Goal: Complete application form: Complete application form

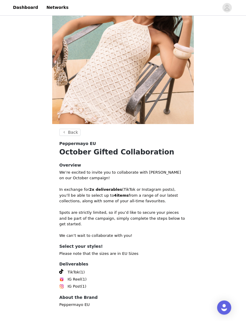
scroll to position [47, 0]
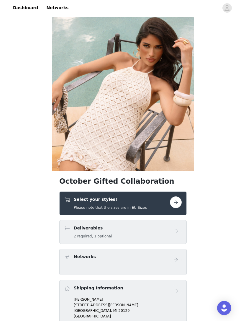
click at [131, 212] on div "Select your styles! Please note that the sizes are in EU Sizes" at bounding box center [122, 203] width 127 height 24
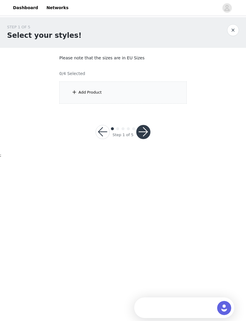
click at [68, 97] on div "Add Product" at bounding box center [122, 92] width 127 height 22
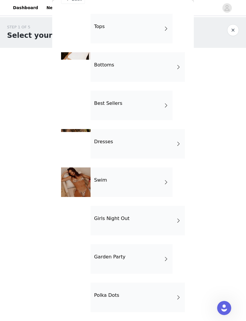
scroll to position [16, 0]
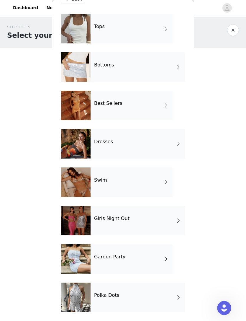
click at [74, 37] on div at bounding box center [75, 28] width 29 height 29
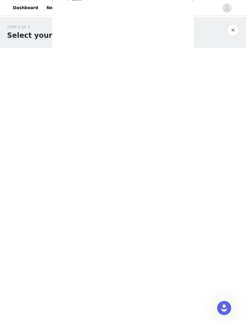
scroll to position [0, 0]
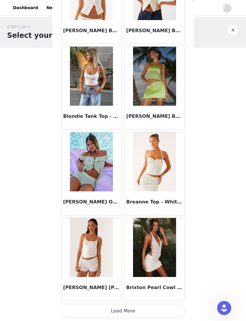
click at [94, 306] on button "Load More" at bounding box center [123, 310] width 124 height 14
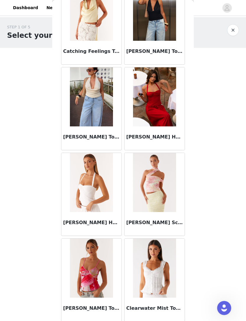
scroll to position [1360, 0]
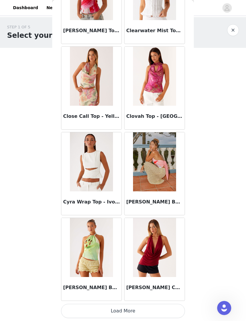
click at [81, 310] on button "Load More" at bounding box center [123, 310] width 124 height 14
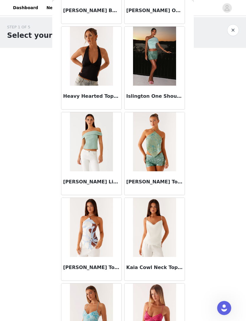
scroll to position [2247, 0]
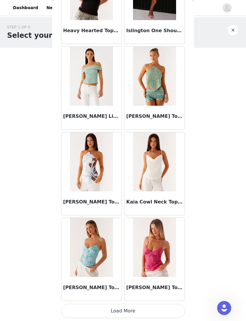
click at [85, 306] on button "Load More" at bounding box center [123, 310] width 124 height 14
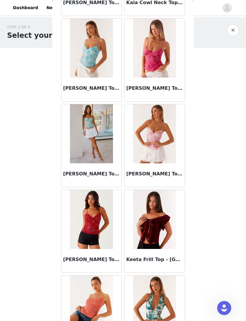
scroll to position [2491, 0]
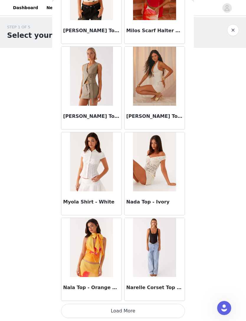
click at [133, 308] on button "Load More" at bounding box center [123, 310] width 124 height 14
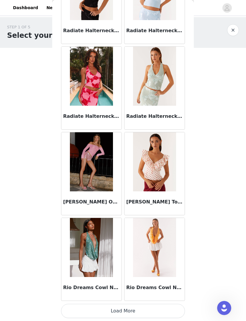
scroll to position [4002, 0]
click at [117, 308] on button "Load More" at bounding box center [123, 310] width 124 height 14
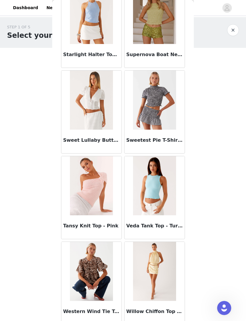
scroll to position [4748, 0]
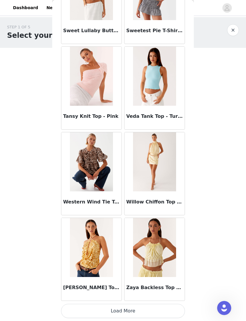
click at [124, 309] on button "Load More" at bounding box center [123, 310] width 124 height 14
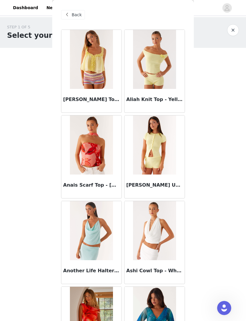
scroll to position [0, 0]
click at [68, 17] on span at bounding box center [66, 14] width 7 height 7
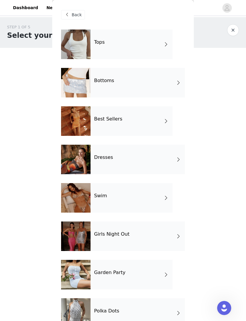
click at [69, 93] on div at bounding box center [75, 82] width 29 height 29
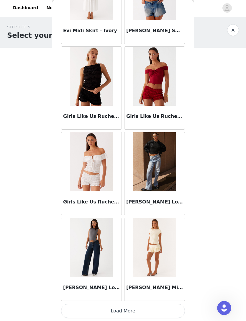
click at [125, 309] on button "Load More" at bounding box center [123, 310] width 124 height 14
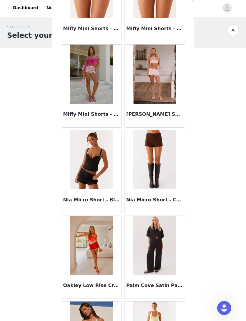
scroll to position [1183, 0]
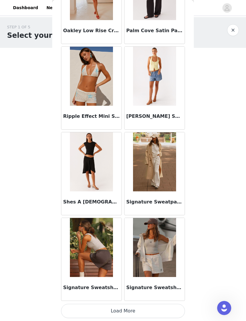
click at [129, 309] on button "Load More" at bounding box center [123, 310] width 124 height 14
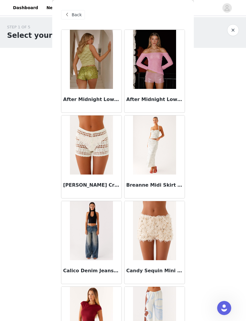
scroll to position [0, 0]
click at [71, 14] on div "Back" at bounding box center [73, 14] width 24 height 9
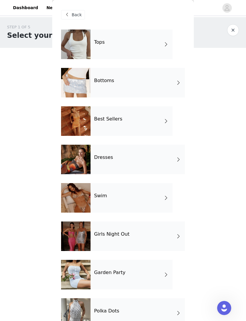
click at [78, 128] on div at bounding box center [75, 120] width 29 height 29
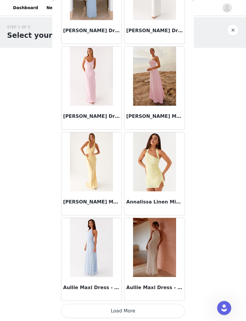
click at [124, 308] on button "Load More" at bounding box center [123, 310] width 124 height 14
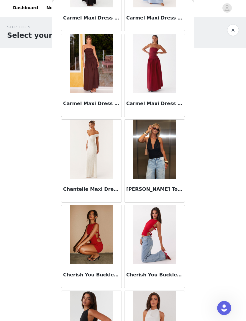
scroll to position [1364, 0]
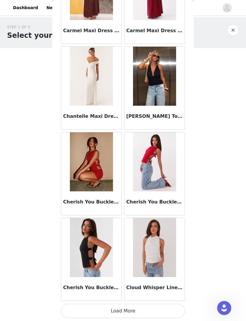
click at [120, 307] on button "Load More" at bounding box center [123, 310] width 124 height 14
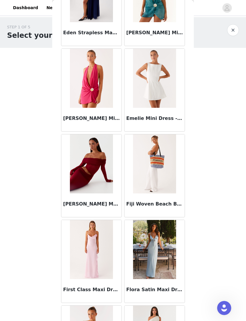
scroll to position [2034, 0]
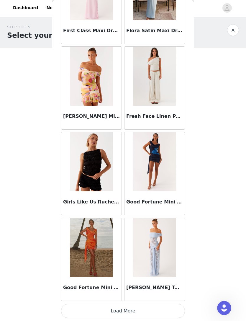
click at [123, 308] on button "Load More" at bounding box center [123, 310] width 124 height 14
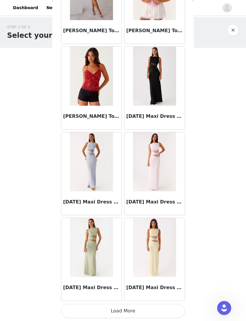
click at [119, 306] on button "Load More" at bounding box center [123, 310] width 124 height 14
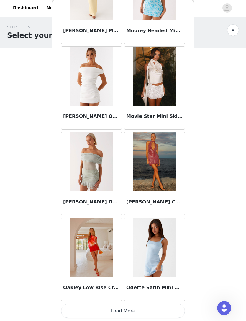
click at [121, 306] on button "Load More" at bounding box center [123, 310] width 124 height 14
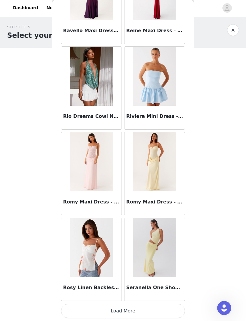
scroll to position [4857, 0]
click at [119, 305] on button "Load More" at bounding box center [123, 310] width 124 height 14
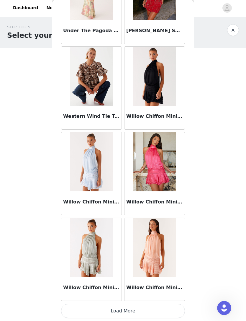
click at [125, 307] on button "Load More" at bounding box center [123, 310] width 124 height 14
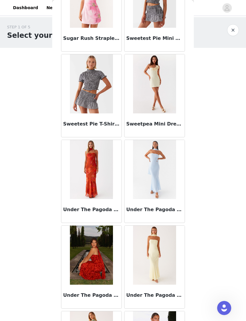
click at [6, 190] on body "Dashboard Networks STEP 1 OF 5 Select your styles! Please note that the sizes a…" at bounding box center [123, 160] width 246 height 321
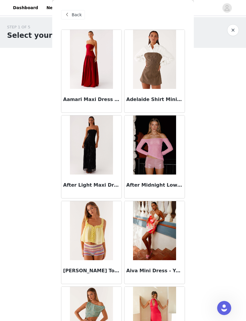
scroll to position [0, 0]
click at [70, 17] on div "Back" at bounding box center [73, 14] width 24 height 9
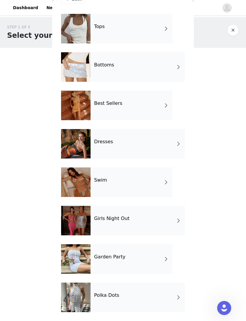
scroll to position [16, 0]
click at [74, 144] on div at bounding box center [75, 143] width 29 height 29
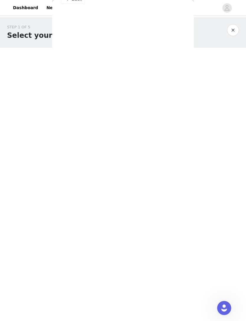
scroll to position [0, 0]
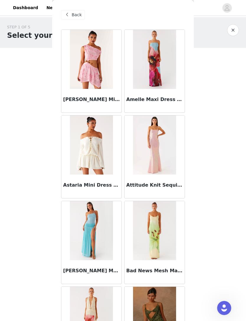
click at [69, 15] on span at bounding box center [66, 14] width 7 height 7
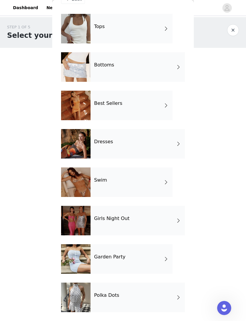
scroll to position [16, 0]
click at [116, 298] on div "Polka Dots" at bounding box center [138, 296] width 94 height 29
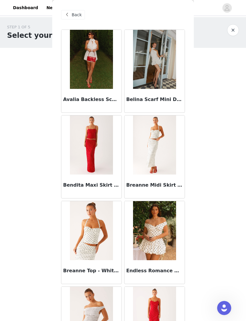
scroll to position [0, 0]
click at [69, 14] on span at bounding box center [66, 14] width 7 height 7
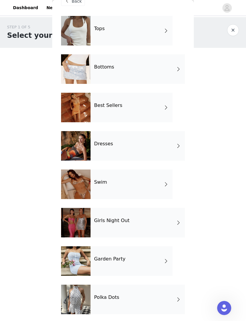
scroll to position [15, 0]
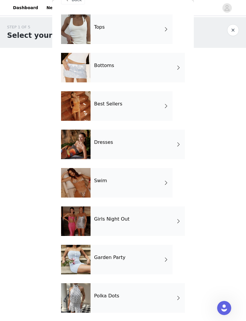
click at [115, 259] on h4 "Garden Party" at bounding box center [109, 256] width 31 height 5
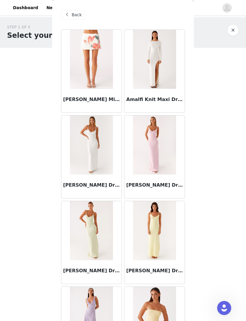
scroll to position [0, 0]
click at [71, 12] on div "Back" at bounding box center [73, 14] width 24 height 9
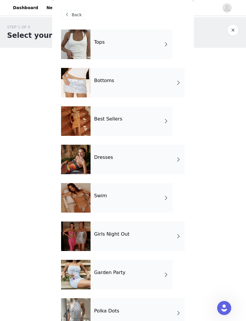
click at [71, 237] on div at bounding box center [75, 235] width 29 height 29
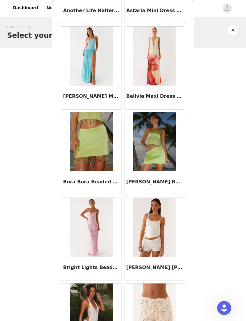
scroll to position [431, 0]
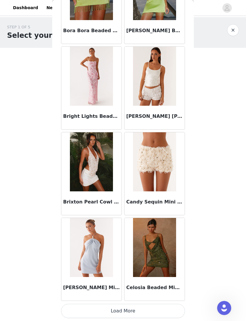
click at [83, 306] on button "Load More" at bounding box center [123, 310] width 124 height 14
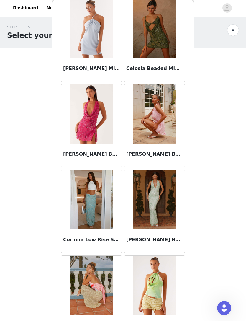
scroll to position [802, 0]
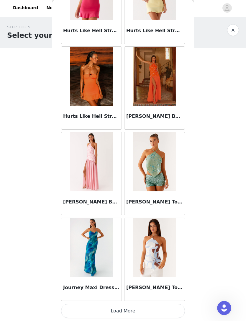
click at [87, 306] on button "Load More" at bounding box center [123, 310] width 124 height 14
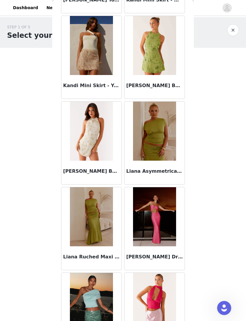
scroll to position [2066, 0]
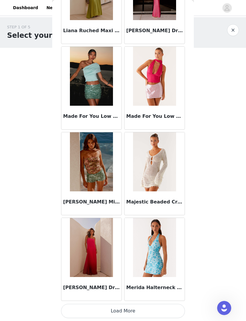
click at [85, 309] on button "Load More" at bounding box center [123, 310] width 124 height 14
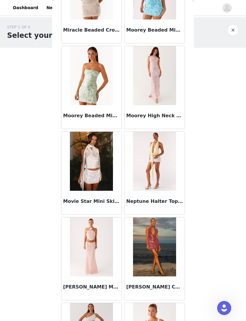
scroll to position [2720, 0]
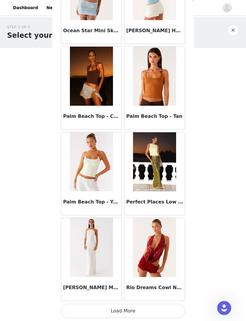
click at [82, 303] on button "Load More" at bounding box center [123, 310] width 124 height 14
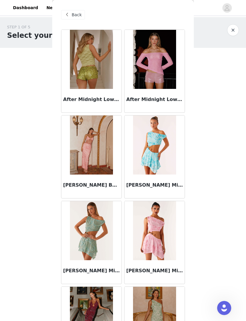
scroll to position [0, 0]
click at [74, 16] on span "Back" at bounding box center [77, 15] width 10 height 6
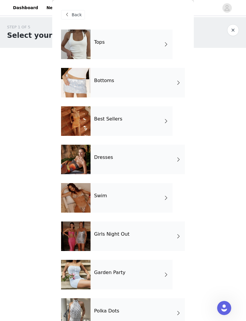
click at [76, 201] on div at bounding box center [75, 197] width 29 height 29
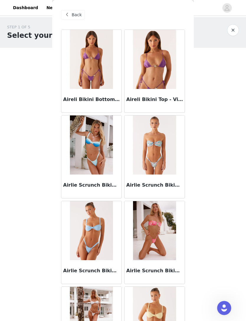
click at [70, 13] on span at bounding box center [66, 14] width 7 height 7
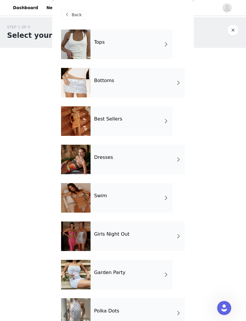
click at [87, 161] on div at bounding box center [75, 158] width 29 height 29
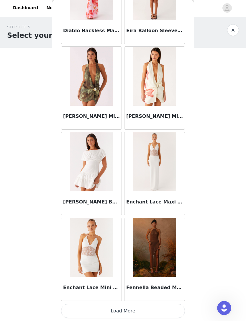
click at [93, 307] on button "Load More" at bounding box center [123, 310] width 124 height 14
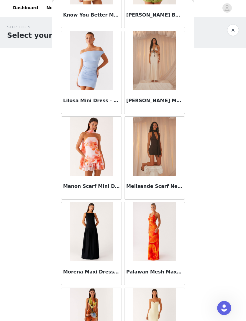
scroll to position [1201, 0]
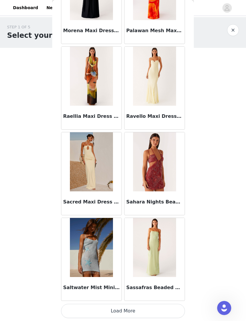
click at [85, 310] on button "Load More" at bounding box center [123, 310] width 124 height 14
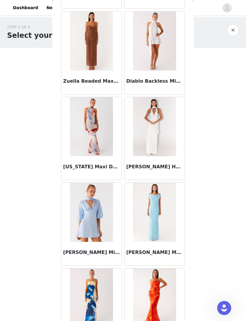
scroll to position [2242, 0]
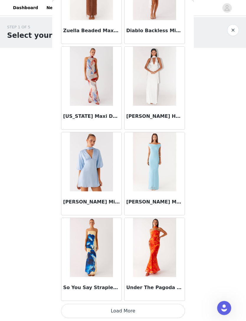
click at [103, 308] on button "Load More" at bounding box center [123, 310] width 124 height 14
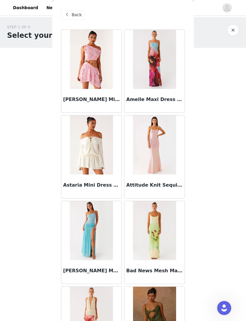
scroll to position [0, 0]
click at [72, 13] on span "Back" at bounding box center [77, 15] width 10 height 6
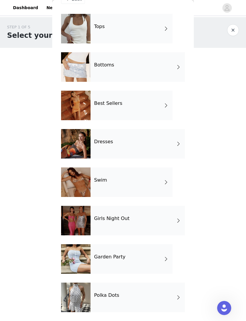
scroll to position [16, 0]
click at [69, 144] on div at bounding box center [75, 143] width 29 height 29
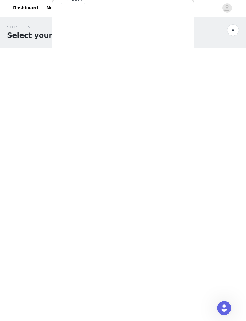
scroll to position [0, 0]
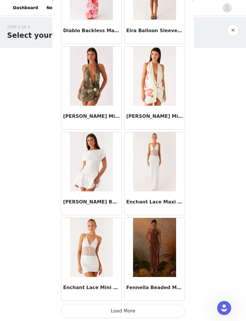
click at [114, 310] on button "Load More" at bounding box center [123, 310] width 124 height 14
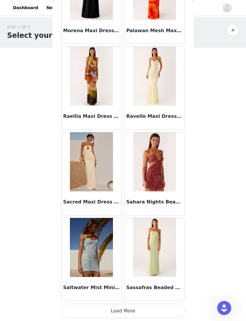
click at [114, 305] on button "Load More" at bounding box center [123, 310] width 124 height 14
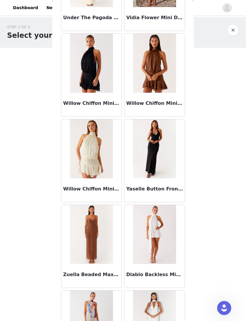
scroll to position [2049, 0]
click at [143, 162] on img at bounding box center [154, 148] width 43 height 59
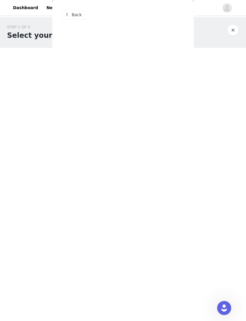
scroll to position [0, 0]
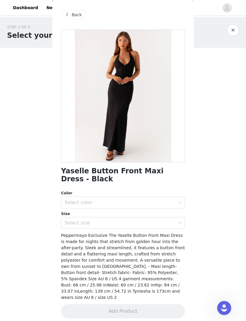
click at [71, 14] on div "Back" at bounding box center [73, 14] width 24 height 9
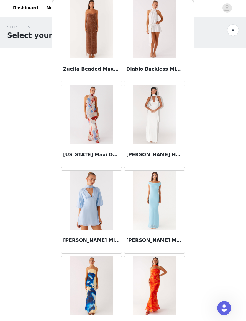
scroll to position [2254, 0]
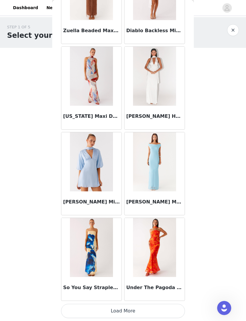
click at [82, 306] on button "Load More" at bounding box center [123, 310] width 124 height 14
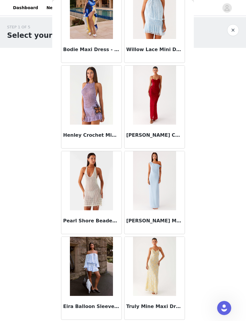
scroll to position [2615, 0]
click at [148, 272] on img at bounding box center [154, 265] width 43 height 59
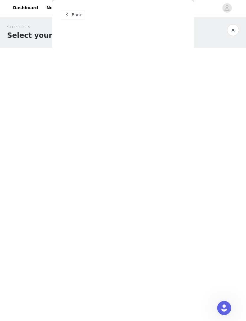
scroll to position [0, 0]
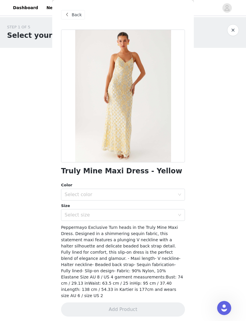
click at [68, 13] on span at bounding box center [66, 14] width 7 height 7
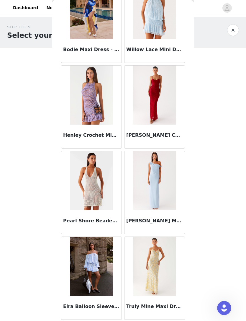
scroll to position [2615, 0]
click at [145, 104] on img at bounding box center [154, 94] width 43 height 59
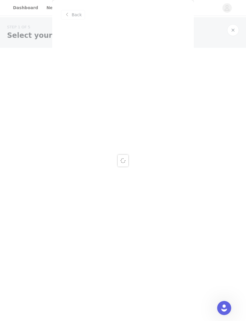
scroll to position [0, 0]
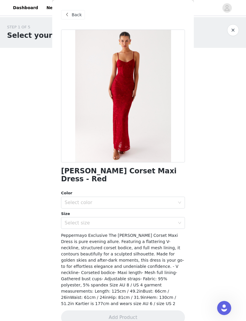
click at [71, 17] on div "Back" at bounding box center [73, 14] width 24 height 9
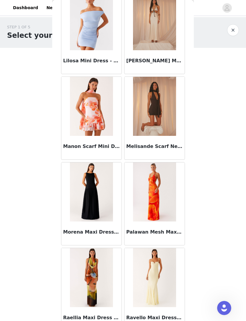
scroll to position [1236, 0]
click at [142, 122] on img at bounding box center [154, 105] width 43 height 59
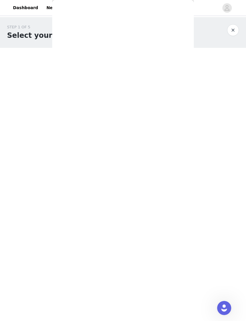
scroll to position [0, 0]
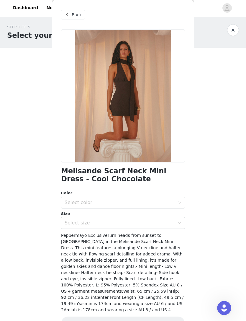
click at [69, 14] on span at bounding box center [66, 14] width 7 height 7
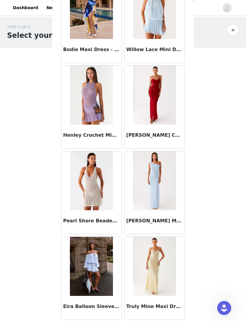
scroll to position [2615, 0]
click at [227, 35] on div at bounding box center [233, 30] width 12 height 12
click at [229, 30] on button "button" at bounding box center [233, 30] width 12 height 12
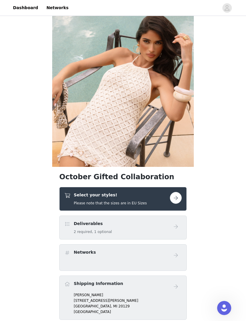
scroll to position [6, 0]
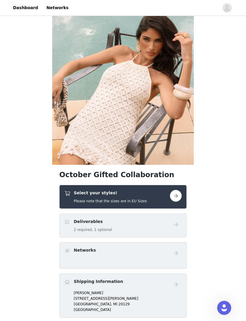
click at [72, 197] on div "Select your styles! Please note that the sizes are in EU Sizes" at bounding box center [117, 197] width 106 height 14
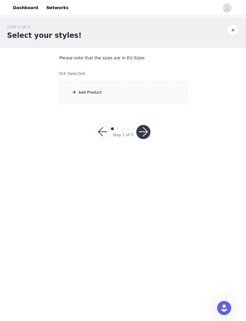
click at [65, 93] on div "Add Product" at bounding box center [122, 92] width 127 height 22
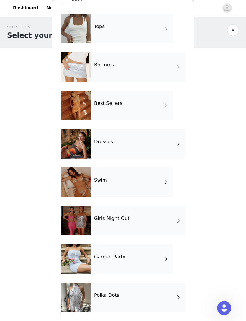
scroll to position [16, 0]
click at [80, 265] on div at bounding box center [75, 258] width 29 height 29
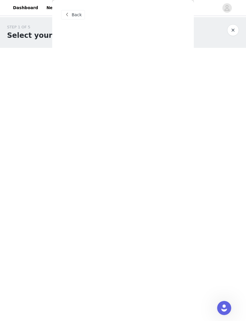
scroll to position [0, 0]
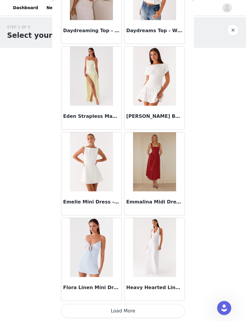
click at [97, 306] on button "Load More" at bounding box center [123, 310] width 124 height 14
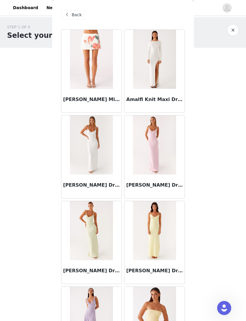
click at [70, 14] on span at bounding box center [66, 14] width 7 height 7
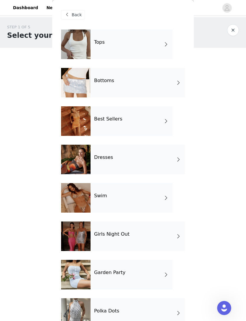
click at [73, 85] on div at bounding box center [75, 82] width 29 height 29
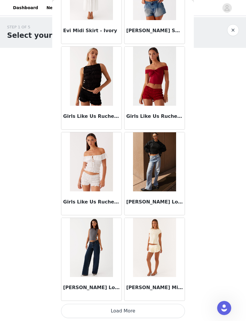
click at [98, 307] on button "Load More" at bounding box center [123, 310] width 124 height 14
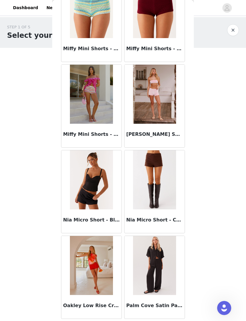
scroll to position [1164, 0]
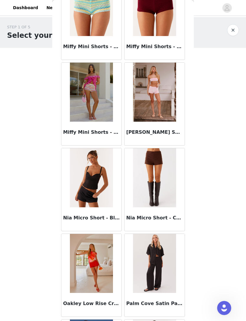
click at [142, 196] on img at bounding box center [154, 177] width 43 height 59
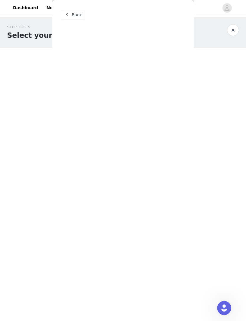
scroll to position [0, 0]
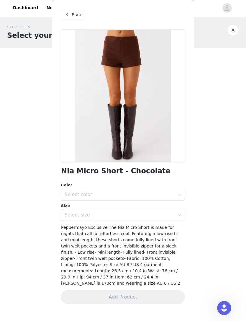
click at [70, 193] on div "Select color" at bounding box center [120, 194] width 110 height 6
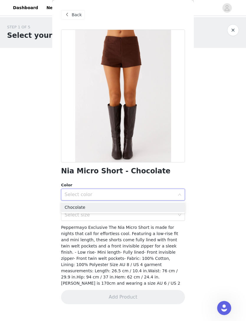
click at [69, 205] on li "Chocolate" at bounding box center [123, 206] width 124 height 9
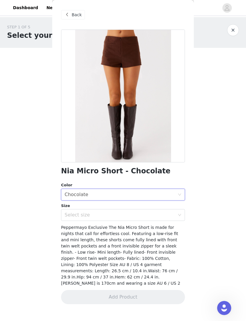
click at [74, 212] on div "Select size" at bounding box center [120, 215] width 110 height 6
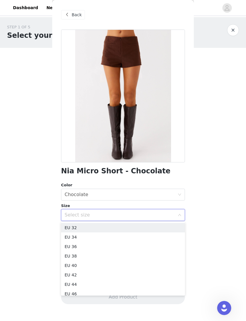
click at [71, 237] on li "EU 34" at bounding box center [123, 236] width 124 height 9
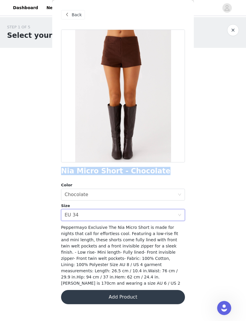
click at [77, 213] on div "EU 34" at bounding box center [72, 214] width 14 height 11
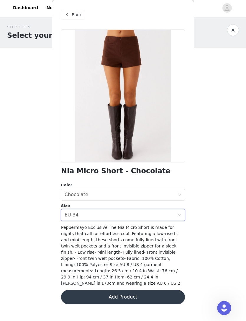
click at [25, 231] on body "Dashboard Networks STEP 1 OF 5 Select your styles! Please note that the sizes a…" at bounding box center [123, 160] width 246 height 321
click at [83, 290] on button "Add Product" at bounding box center [123, 297] width 124 height 14
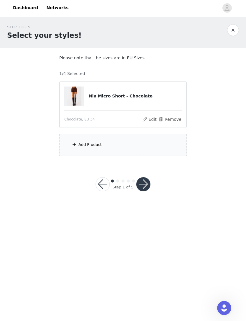
click at [73, 144] on span at bounding box center [74, 144] width 6 height 7
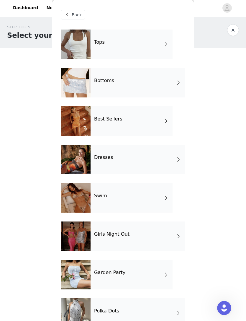
click at [80, 42] on div at bounding box center [75, 43] width 29 height 29
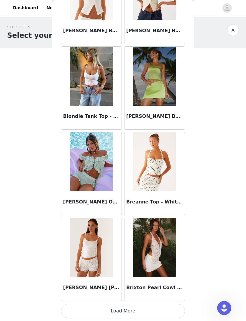
click at [89, 305] on button "Load More" at bounding box center [123, 310] width 124 height 14
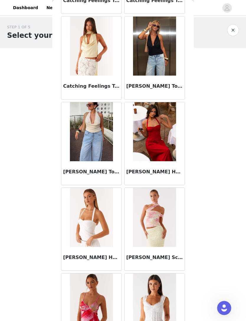
scroll to position [1126, 0]
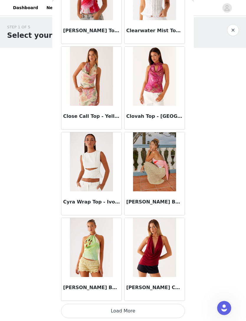
click at [85, 311] on button "Load More" at bounding box center [123, 310] width 124 height 14
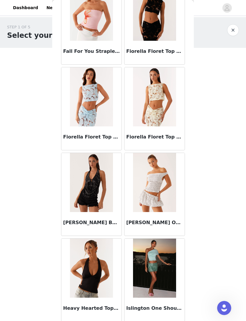
scroll to position [2018, 0]
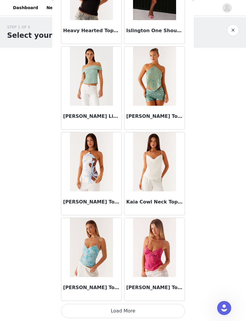
click at [88, 305] on button "Load More" at bounding box center [123, 310] width 124 height 14
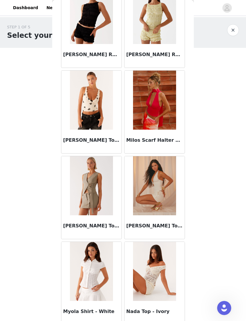
scroll to position [3038, 0]
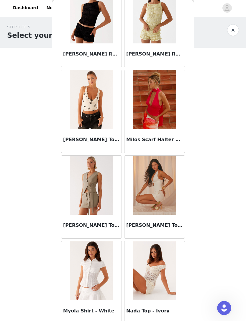
click at [84, 189] on img at bounding box center [91, 184] width 43 height 59
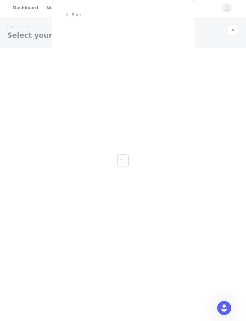
scroll to position [0, 0]
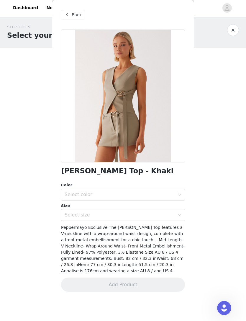
click at [70, 16] on div "Back" at bounding box center [73, 14] width 24 height 9
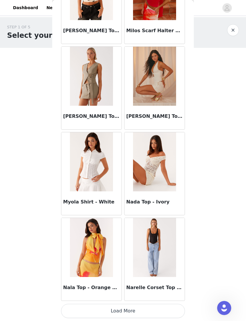
scroll to position [3147, 0]
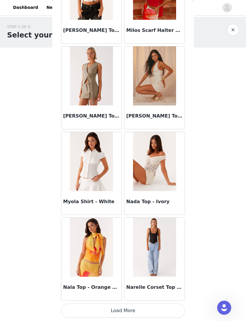
click at [80, 308] on button "Load More" at bounding box center [123, 310] width 124 height 14
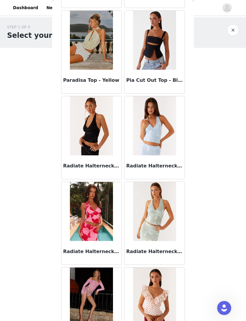
scroll to position [3868, 0]
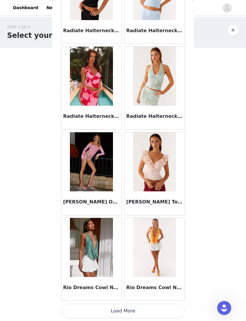
click at [84, 308] on button "Load More" at bounding box center [123, 310] width 124 height 14
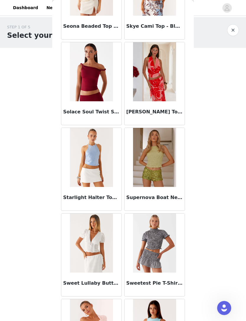
scroll to position [4607, 0]
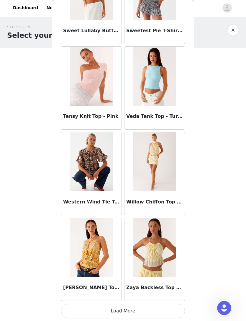
click at [82, 306] on button "Load More" at bounding box center [123, 310] width 124 height 14
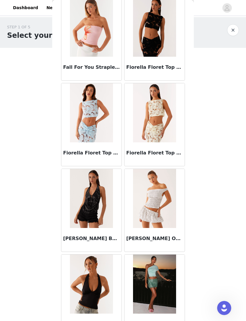
scroll to position [1999, 0]
click at [85, 204] on img at bounding box center [91, 198] width 43 height 59
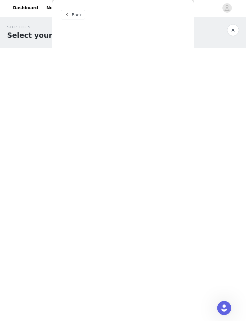
scroll to position [0, 0]
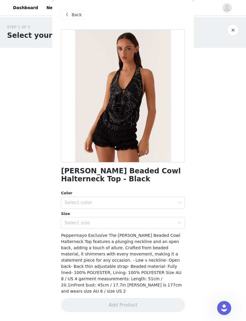
click at [70, 201] on div "Select color" at bounding box center [120, 202] width 110 height 6
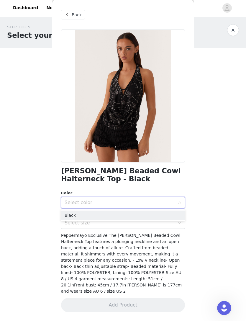
click at [68, 214] on li "Black" at bounding box center [123, 214] width 124 height 9
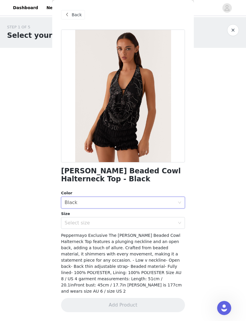
click at [73, 223] on div "Select size" at bounding box center [120, 223] width 110 height 6
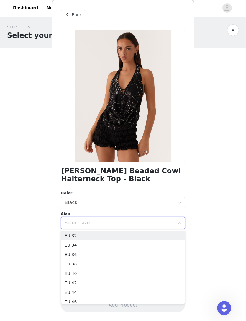
click at [64, 245] on li "EU 34" at bounding box center [123, 244] width 124 height 9
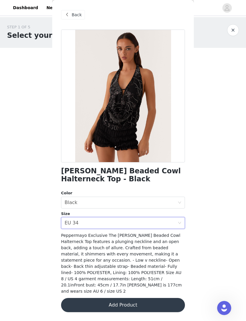
click at [85, 298] on button "Add Product" at bounding box center [123, 305] width 124 height 14
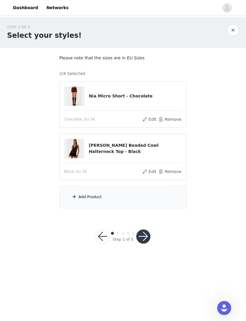
click at [70, 193] on div "Add Product" at bounding box center [122, 197] width 127 height 22
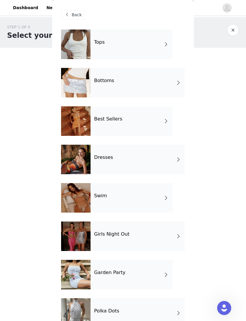
click at [80, 87] on div at bounding box center [75, 82] width 29 height 29
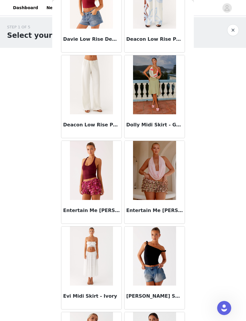
scroll to position [317, 0]
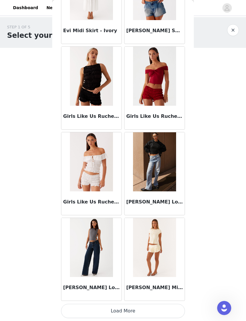
click at [88, 308] on button "Load More" at bounding box center [123, 310] width 124 height 14
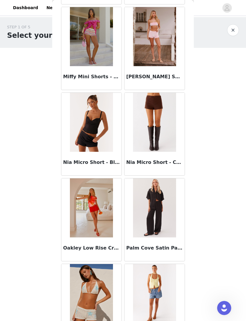
scroll to position [1220, 0]
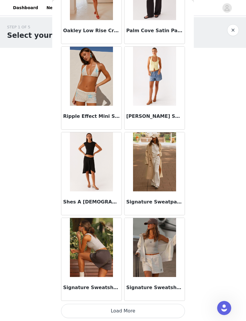
click at [85, 309] on button "Load More" at bounding box center [123, 310] width 124 height 14
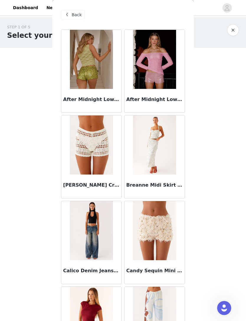
scroll to position [0, 0]
click at [72, 15] on span "Back" at bounding box center [77, 15] width 10 height 6
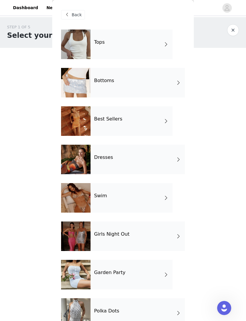
click at [88, 125] on div at bounding box center [75, 120] width 29 height 29
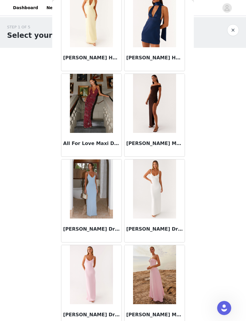
scroll to position [384, 0]
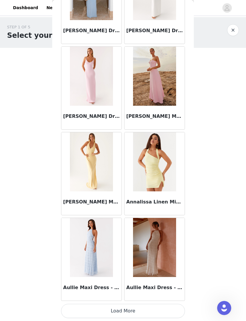
click at [87, 305] on button "Load More" at bounding box center [123, 310] width 124 height 14
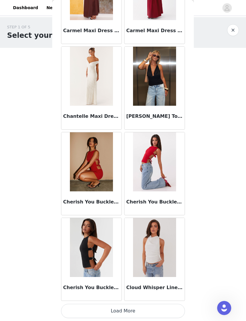
scroll to position [1437, 0]
click at [92, 307] on button "Load More" at bounding box center [123, 310] width 124 height 14
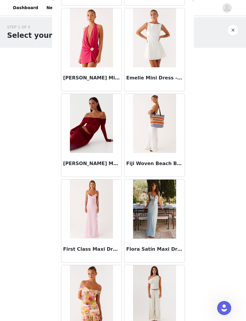
scroll to position [2075, 0]
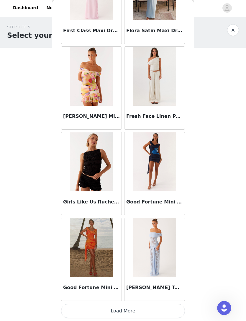
click at [94, 304] on button "Load More" at bounding box center [123, 310] width 124 height 14
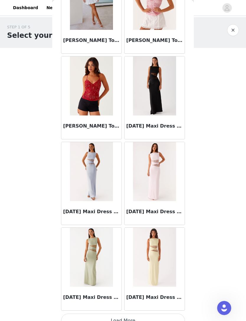
scroll to position [3138, 0]
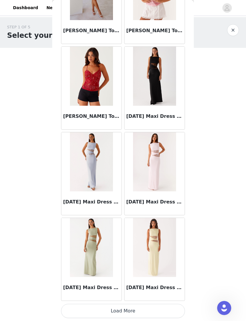
click at [104, 306] on button "Load More" at bounding box center [123, 310] width 124 height 14
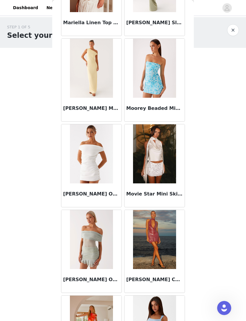
scroll to position [3926, 0]
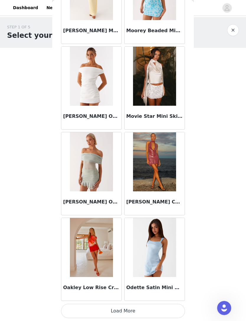
click at [116, 304] on button "Load More" at bounding box center [123, 310] width 124 height 14
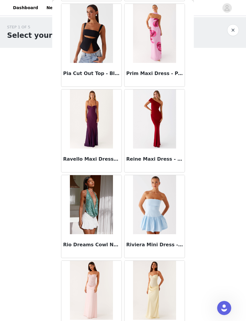
scroll to position [4729, 0]
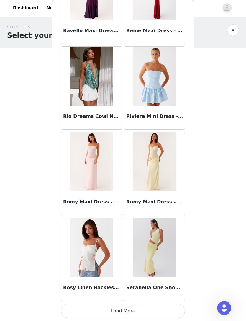
click at [106, 305] on button "Load More" at bounding box center [123, 310] width 124 height 14
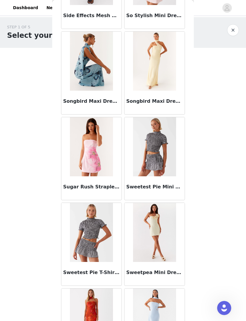
scroll to position [5215, 0]
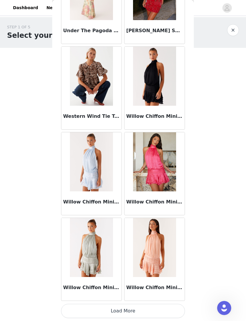
click at [111, 308] on button "Load More" at bounding box center [123, 310] width 124 height 14
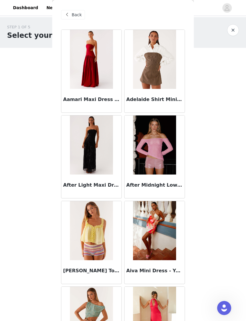
scroll to position [0, 0]
click at [68, 13] on span at bounding box center [66, 14] width 7 height 7
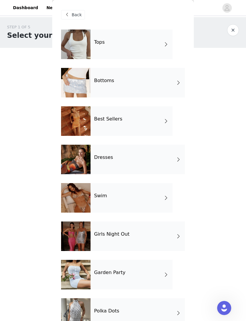
click at [97, 236] on h4 "Girls Night Out" at bounding box center [111, 233] width 35 height 5
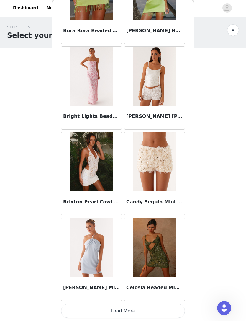
scroll to position [582, 0]
click at [106, 304] on button "Load More" at bounding box center [123, 310] width 124 height 14
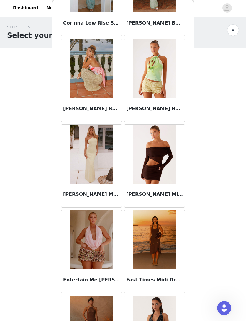
scroll to position [1017, 0]
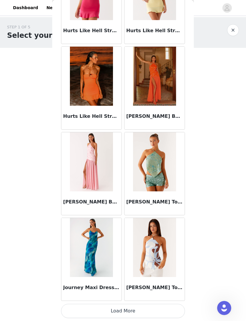
click at [111, 304] on button "Load More" at bounding box center [123, 310] width 124 height 14
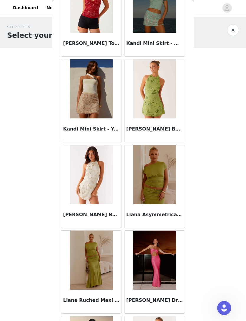
scroll to position [2030, 0]
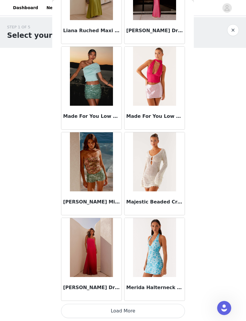
click at [90, 305] on button "Load More" at bounding box center [123, 310] width 124 height 14
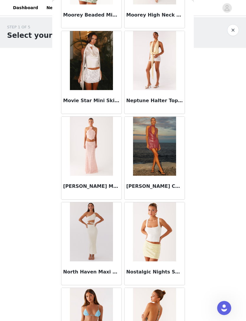
scroll to position [2822, 0]
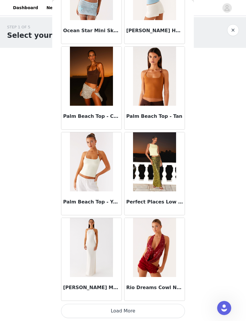
click at [95, 305] on button "Load More" at bounding box center [123, 310] width 124 height 14
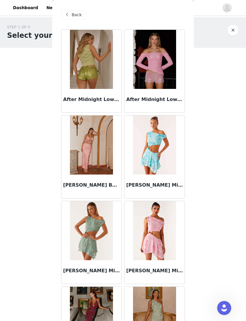
scroll to position [0, 0]
click at [70, 15] on div "Back" at bounding box center [73, 14] width 24 height 9
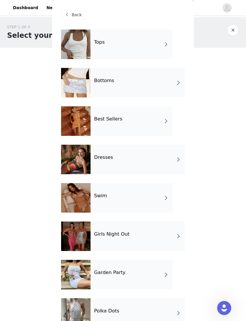
click at [82, 84] on div at bounding box center [75, 82] width 29 height 29
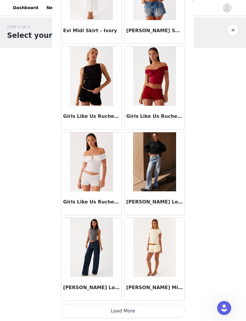
click at [90, 305] on button "Load More" at bounding box center [123, 310] width 124 height 14
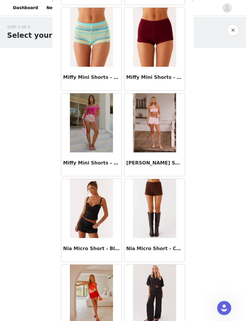
scroll to position [1136, 0]
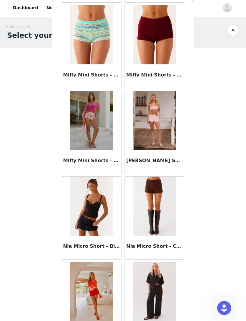
click at [86, 214] on img at bounding box center [91, 205] width 43 height 59
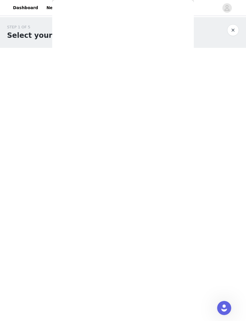
scroll to position [0, 0]
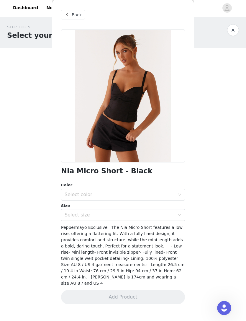
click at [68, 197] on div "Select color" at bounding box center [120, 194] width 110 height 6
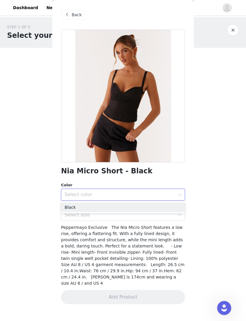
click at [65, 207] on li "Black" at bounding box center [123, 206] width 124 height 9
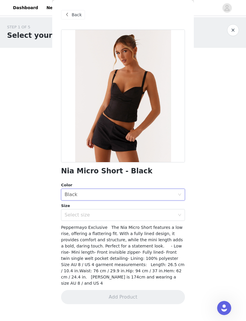
click at [68, 213] on div "Select size" at bounding box center [120, 215] width 110 height 6
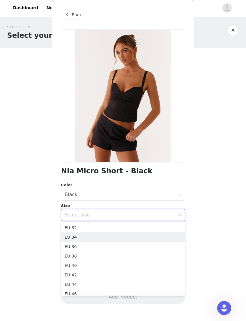
click at [67, 236] on li "EU 34" at bounding box center [123, 236] width 124 height 9
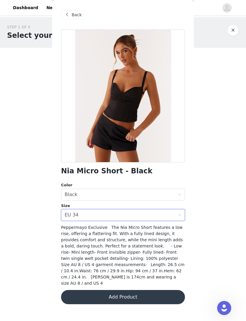
click at [75, 218] on div "EU 34" at bounding box center [72, 214] width 14 height 11
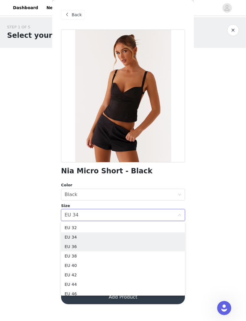
click at [66, 247] on li "EU 36" at bounding box center [123, 245] width 124 height 9
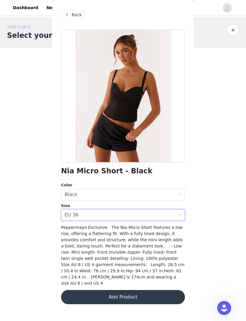
click at [75, 246] on span "Peppermayo Exclusive The Nia Micro Short features a low rise, offering a flatte…" at bounding box center [122, 255] width 123 height 60
click at [78, 290] on button "Add Product" at bounding box center [123, 297] width 124 height 14
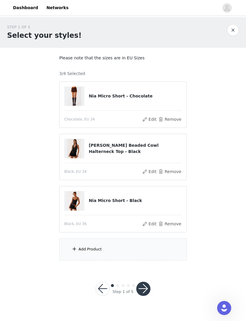
click at [149, 119] on button "Edit" at bounding box center [149, 119] width 15 height 7
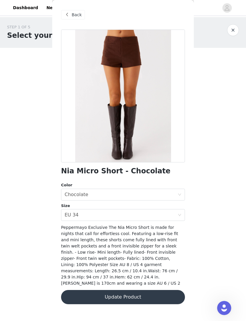
click at [72, 213] on div "EU 34" at bounding box center [72, 214] width 14 height 11
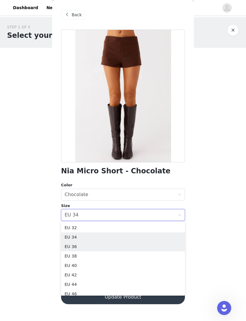
click at [65, 243] on li "EU 36" at bounding box center [123, 245] width 124 height 9
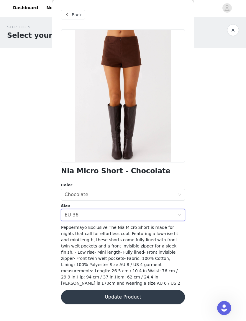
click at [80, 290] on button "Update Product" at bounding box center [123, 297] width 124 height 14
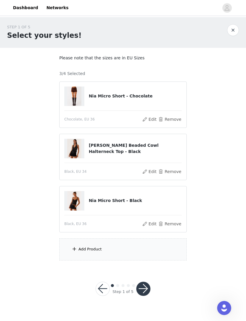
click at [150, 118] on button "Edit" at bounding box center [149, 119] width 15 height 7
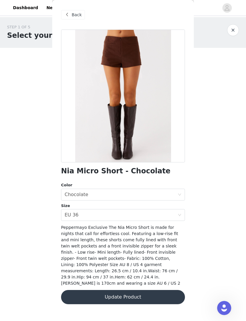
click at [82, 290] on button "Update Product" at bounding box center [123, 297] width 124 height 14
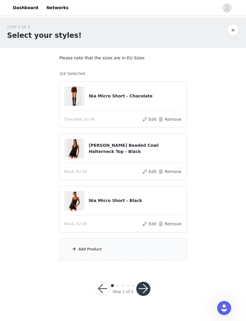
click at [75, 252] on div "Add Product" at bounding box center [122, 249] width 127 height 22
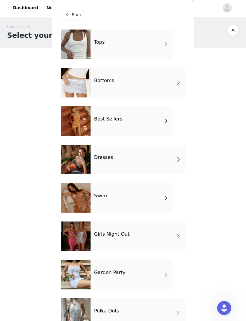
click at [66, 47] on div at bounding box center [75, 43] width 29 height 29
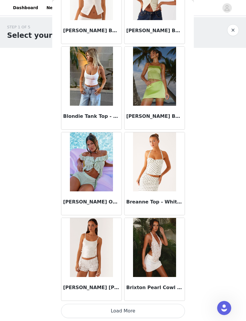
click at [110, 305] on button "Load More" at bounding box center [123, 310] width 124 height 14
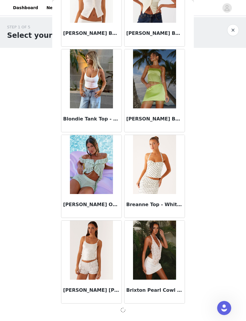
scroll to position [579, 0]
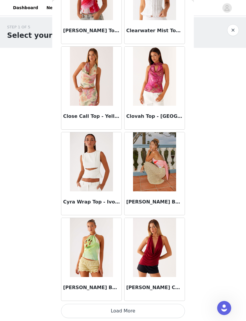
click at [104, 304] on button "Load More" at bounding box center [123, 310] width 124 height 14
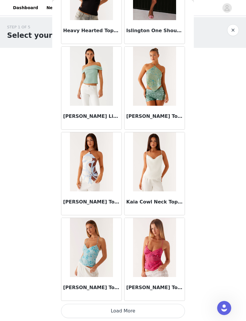
click at [104, 310] on button "Load More" at bounding box center [123, 310] width 124 height 14
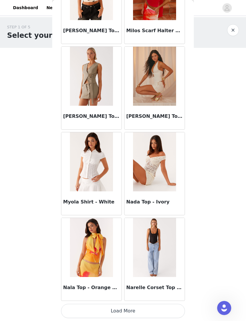
scroll to position [3147, 0]
click at [142, 255] on img at bounding box center [154, 247] width 43 height 59
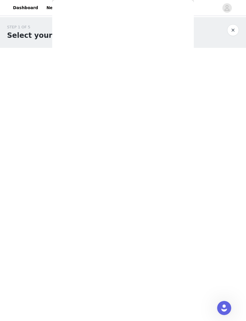
scroll to position [0, 0]
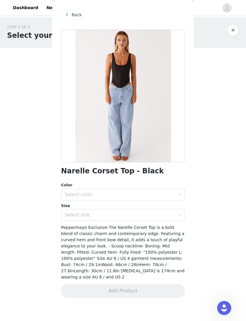
click at [69, 193] on div "Select color" at bounding box center [120, 194] width 110 height 6
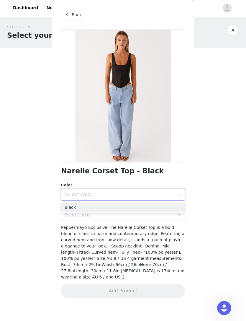
click at [67, 210] on li "Black" at bounding box center [123, 206] width 124 height 9
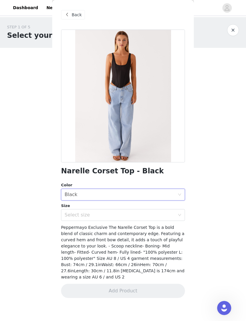
click at [70, 214] on div "Select size" at bounding box center [120, 215] width 110 height 6
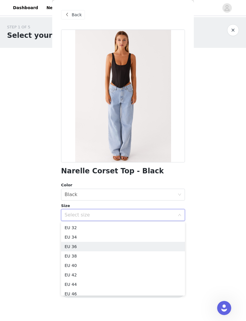
click at [65, 247] on li "EU 36" at bounding box center [123, 245] width 124 height 9
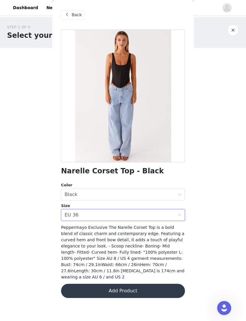
click at [72, 212] on div "EU 36" at bounding box center [72, 214] width 14 height 11
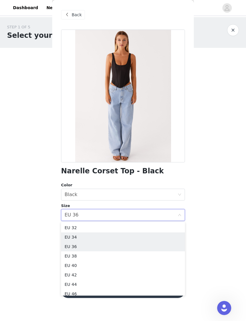
click at [67, 237] on li "EU 34" at bounding box center [123, 236] width 124 height 9
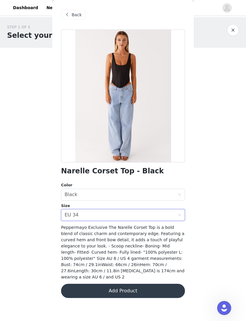
click at [89, 287] on button "Add Product" at bounding box center [123, 290] width 124 height 14
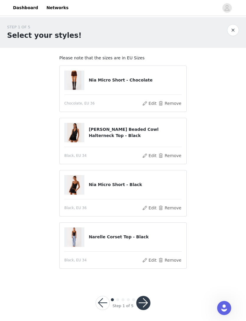
click at [145, 302] on button "button" at bounding box center [143, 302] width 14 height 14
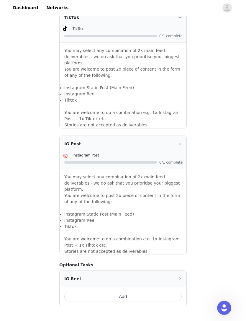
scroll to position [392, 0]
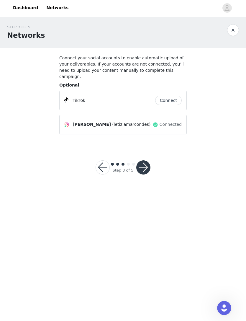
click at [140, 162] on button "button" at bounding box center [143, 167] width 14 height 14
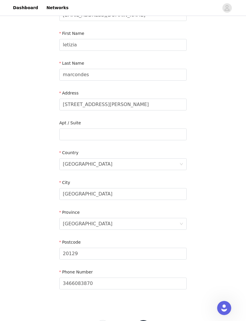
scroll to position [74, 0]
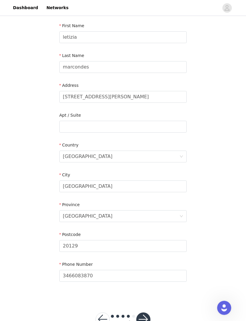
click at [142, 318] on button "button" at bounding box center [143, 319] width 14 height 14
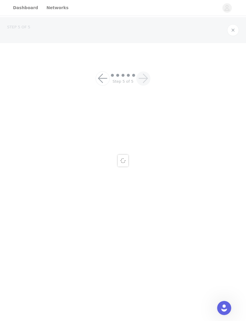
click at [140, 298] on body "Dashboard Networks STEP 5 OF 5 Step 5 of 5" at bounding box center [123, 160] width 246 height 321
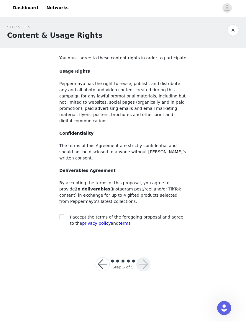
click at [59, 214] on input "checkbox" at bounding box center [61, 216] width 4 height 4
checkbox input "true"
click at [140, 257] on button "button" at bounding box center [143, 264] width 14 height 14
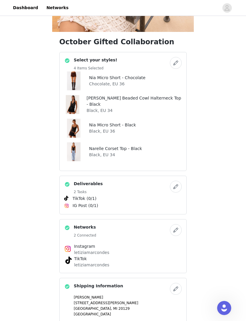
scroll to position [125, 0]
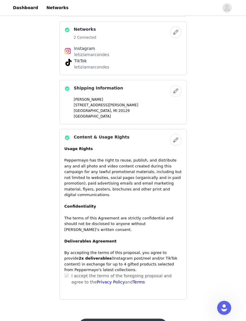
click at [101, 318] on button "Submit Proposal" at bounding box center [123, 325] width 88 height 14
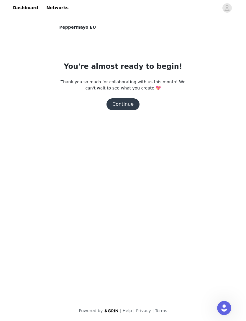
click at [120, 106] on button "Continue" at bounding box center [122, 104] width 33 height 12
